Goal: Task Accomplishment & Management: Complete application form

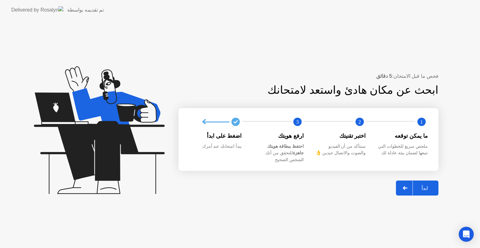
click at [427, 185] on div "ابدأ" at bounding box center [425, 188] width 24 height 6
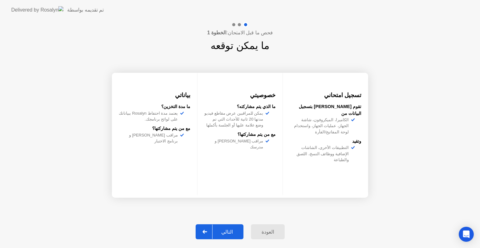
click at [228, 232] on div "التالي" at bounding box center [227, 232] width 29 height 6
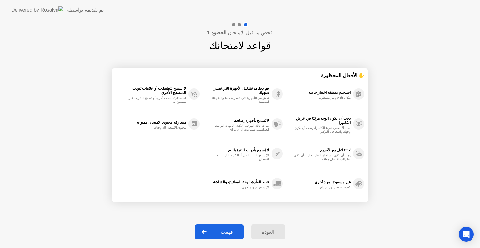
click at [228, 232] on div "فهمت" at bounding box center [227, 232] width 30 height 6
select select "Available cameras"
select select "Available speakers"
select select "Available microphones"
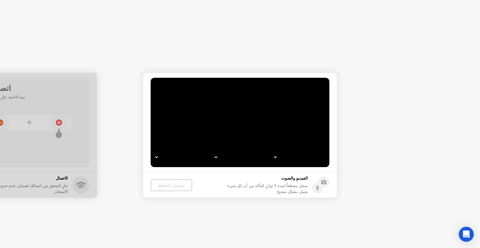
select select "*"
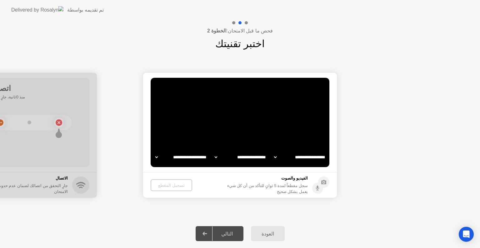
select select "**********"
select select "*******"
click at [165, 185] on div "تسجيل المقطع" at bounding box center [171, 185] width 37 height 5
click at [213, 114] on video at bounding box center [240, 122] width 179 height 89
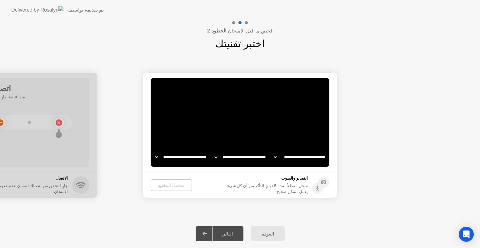
click at [188, 159] on select "**********" at bounding box center [180, 157] width 53 height 13
click at [233, 157] on select "**********" at bounding box center [240, 157] width 53 height 13
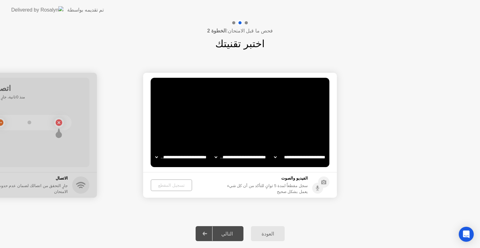
click at [294, 156] on select "**********" at bounding box center [299, 157] width 53 height 13
click at [158, 231] on div "العودة التالي" at bounding box center [240, 234] width 480 height 29
click at [165, 184] on div "تسجيل المقطع" at bounding box center [171, 185] width 37 height 5
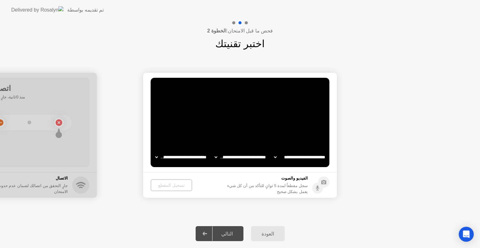
click at [290, 187] on div "سجل مقطعاً لمدة 5 ثوانٍ للتأكد من أن كل شيء يعمل بشكل صحيح" at bounding box center [266, 189] width 83 height 12
click at [265, 233] on div "العودة" at bounding box center [268, 234] width 30 height 6
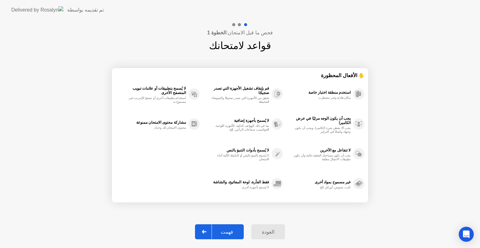
click at [205, 230] on div at bounding box center [204, 232] width 15 height 14
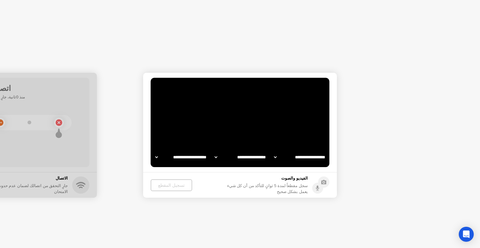
select select "**********"
select select "*******"
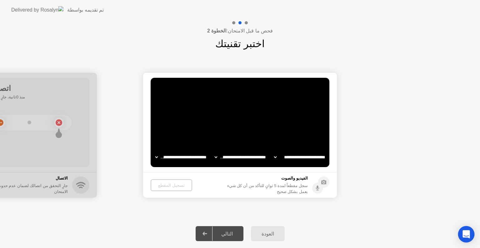
click at [467, 234] on icon "Open Intercom Messenger" at bounding box center [466, 234] width 7 height 8
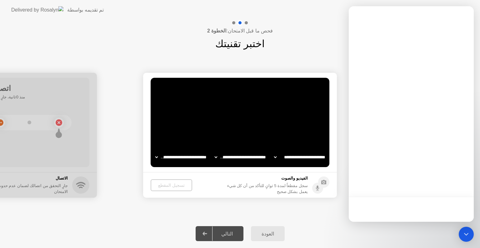
click at [180, 222] on div "العودة التالي" at bounding box center [240, 234] width 480 height 29
click at [165, 186] on div "تسجيل المقطع" at bounding box center [171, 185] width 37 height 5
click at [168, 206] on div "**********" at bounding box center [240, 135] width 480 height 168
click at [468, 234] on icon "Open Intercom Messenger" at bounding box center [466, 234] width 4 height 3
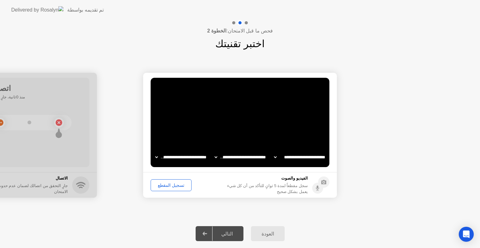
click at [170, 186] on div "تسجيل المقطع" at bounding box center [171, 185] width 37 height 5
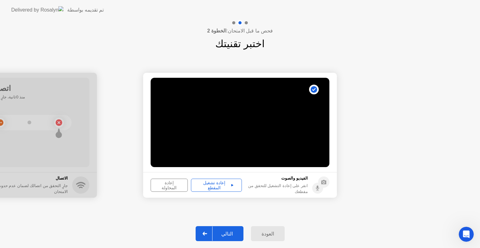
click at [207, 231] on div at bounding box center [205, 234] width 15 height 14
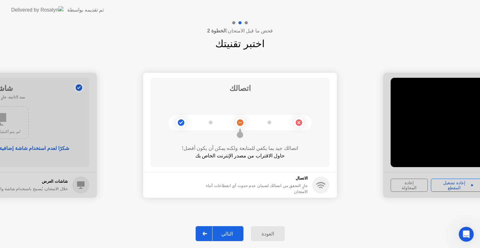
click at [228, 233] on div "التالي" at bounding box center [227, 234] width 29 height 6
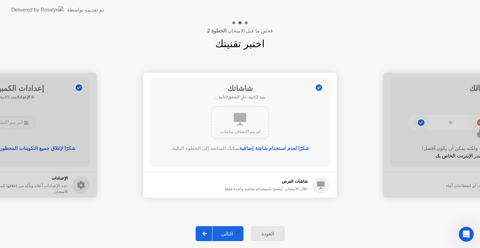
click at [230, 232] on div "التالي" at bounding box center [227, 234] width 29 height 6
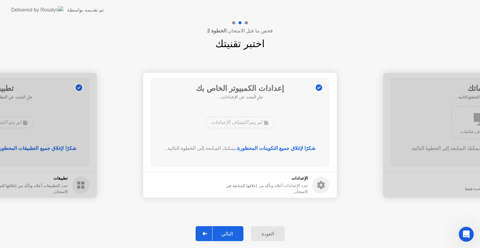
click at [230, 232] on div "التالي" at bounding box center [227, 234] width 29 height 6
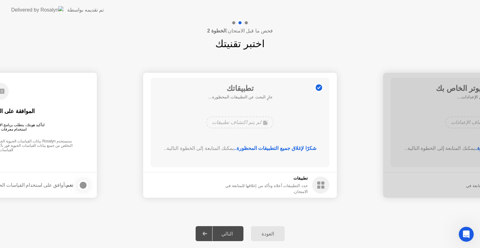
click at [230, 232] on div "التالي" at bounding box center [227, 234] width 29 height 6
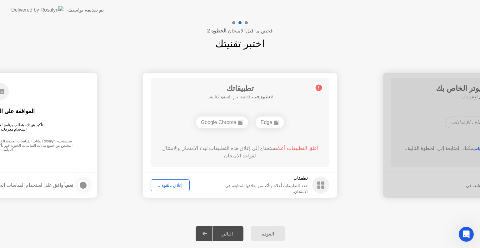
click at [168, 184] on div "إغلاق بالقوة..." at bounding box center [170, 185] width 35 height 5
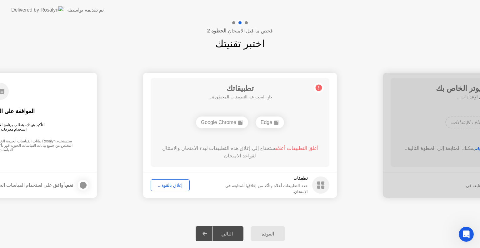
click at [268, 236] on div "العودة" at bounding box center [268, 234] width 30 height 6
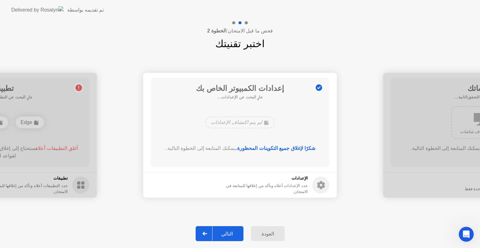
click at [207, 233] on icon at bounding box center [205, 234] width 4 height 4
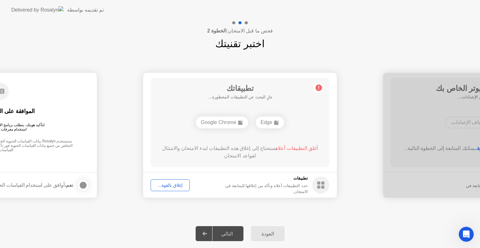
click at [168, 186] on div "إغلاق بالقوة..." at bounding box center [170, 185] width 35 height 5
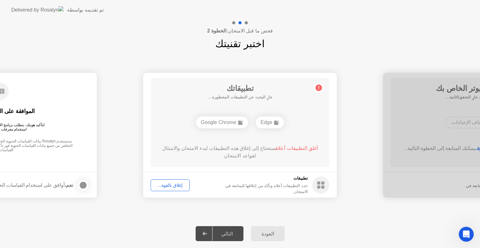
click at [208, 231] on div at bounding box center [205, 234] width 15 height 14
click at [225, 231] on div "التالي" at bounding box center [227, 234] width 29 height 6
click at [267, 233] on div "العودة" at bounding box center [268, 234] width 30 height 6
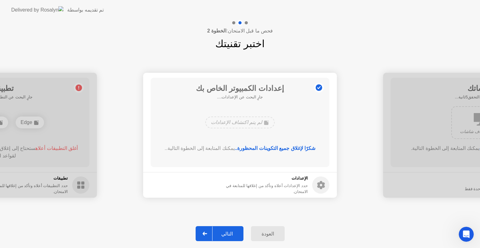
click at [206, 233] on icon at bounding box center [205, 234] width 4 height 4
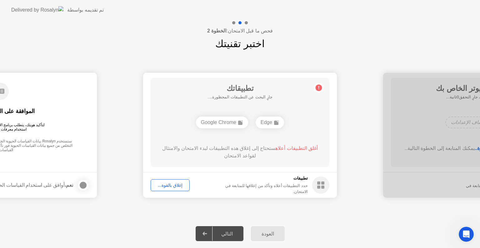
click at [169, 185] on div "إغلاق بالقوة..." at bounding box center [170, 185] width 35 height 5
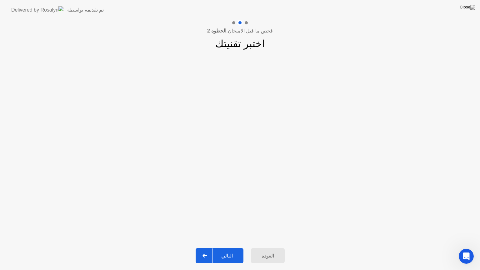
click at [227, 248] on div "التالي" at bounding box center [227, 256] width 29 height 6
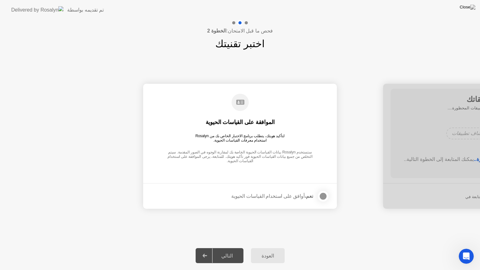
click at [266, 248] on div "العودة" at bounding box center [268, 256] width 30 height 6
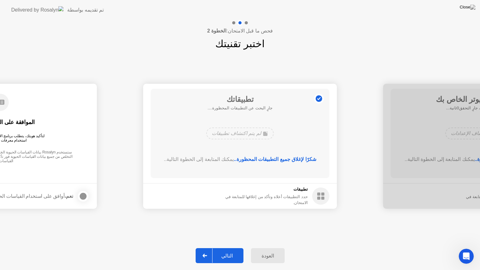
click at [207, 248] on icon at bounding box center [205, 256] width 4 height 4
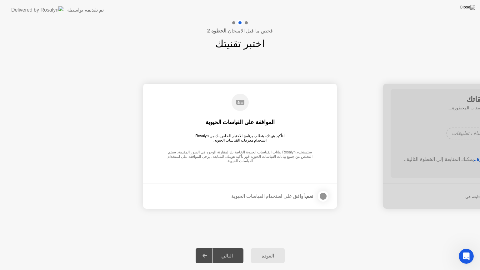
click at [322, 197] on div at bounding box center [324, 197] width 8 height 8
click at [228, 248] on button "التالي" at bounding box center [220, 255] width 48 height 15
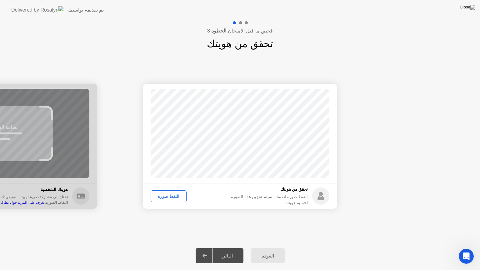
click at [168, 196] on div "التقط صورة" at bounding box center [169, 196] width 32 height 5
click at [229, 248] on div "التالي" at bounding box center [227, 256] width 29 height 6
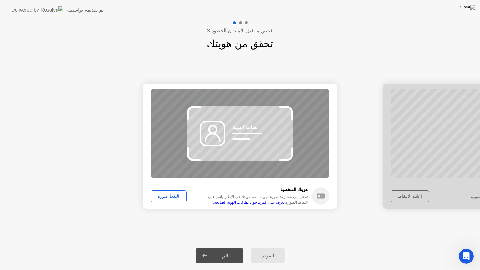
click at [209, 237] on div "نجاح تم التقاط الصورة بشكل صحيح تحقق من هويتك التقط صورة لنفسك. سيتم تخزين هذه …" at bounding box center [240, 146] width 480 height 190
click at [164, 196] on div "التقط صورة" at bounding box center [169, 196] width 32 height 5
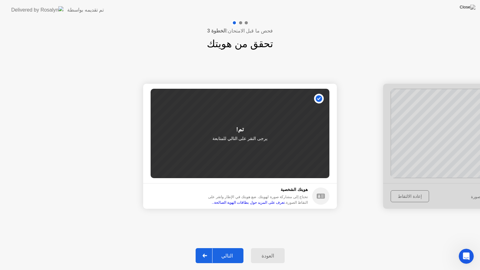
click at [228, 248] on div "التالي" at bounding box center [227, 256] width 29 height 6
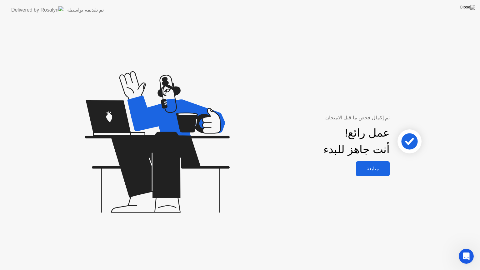
click at [372, 166] on div "متابعة" at bounding box center [373, 169] width 30 height 6
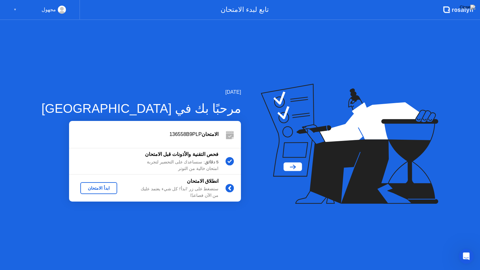
click at [83, 187] on div "ابدأ الامتحان" at bounding box center [99, 188] width 32 height 5
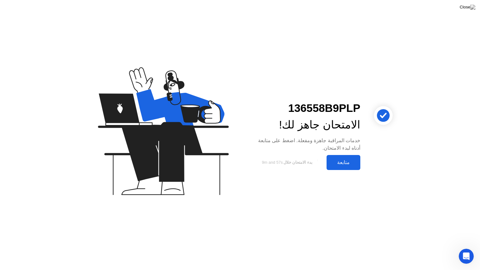
click at [346, 161] on div "متابعة" at bounding box center [344, 162] width 30 height 6
